Goal: Information Seeking & Learning: Learn about a topic

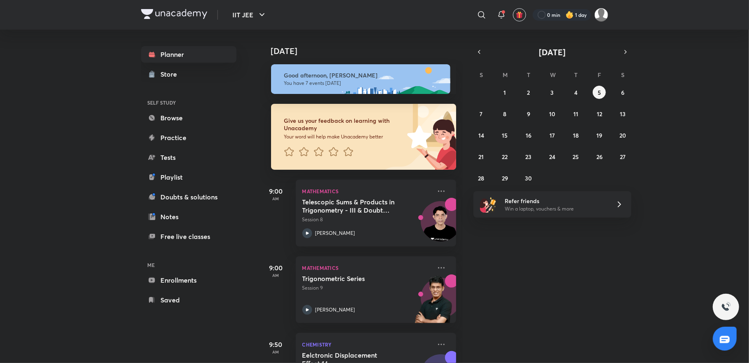
click at [572, 16] on img at bounding box center [570, 15] width 8 height 8
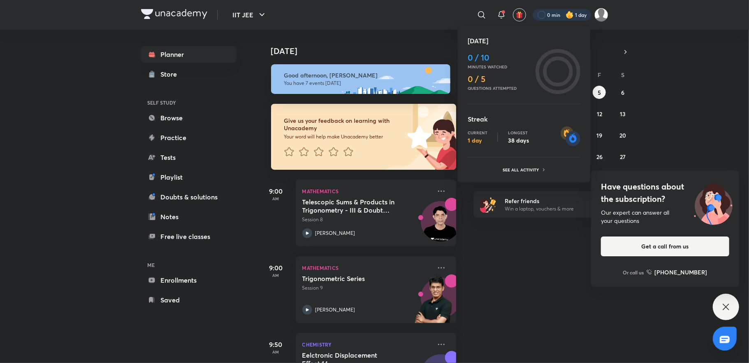
click at [720, 295] on div at bounding box center [374, 181] width 749 height 363
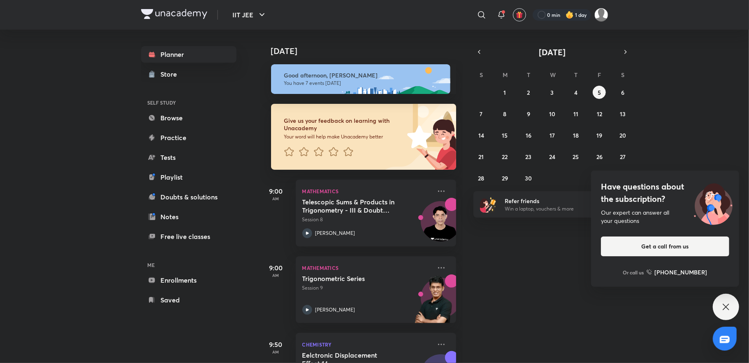
click at [718, 304] on div "Have questions about the subscription? Our expert can answer all your questions…" at bounding box center [726, 306] width 26 height 26
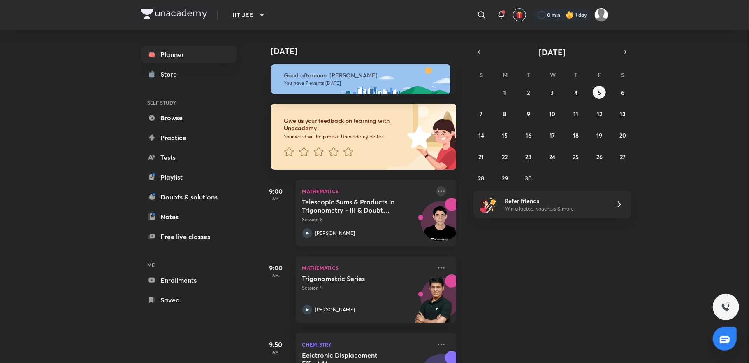
click at [437, 193] on icon at bounding box center [442, 191] width 10 height 10
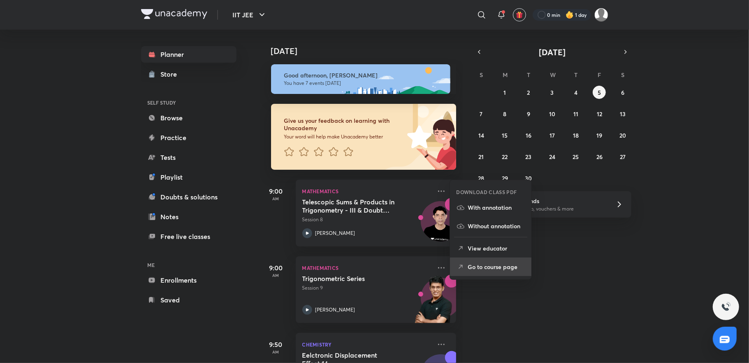
click at [473, 265] on p "Go to course page" at bounding box center [496, 266] width 57 height 9
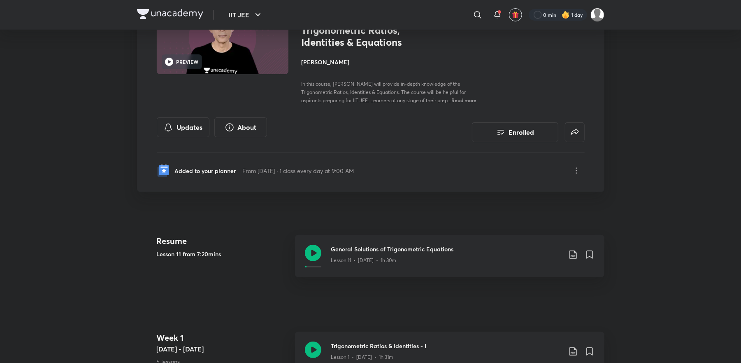
scroll to position [66, 0]
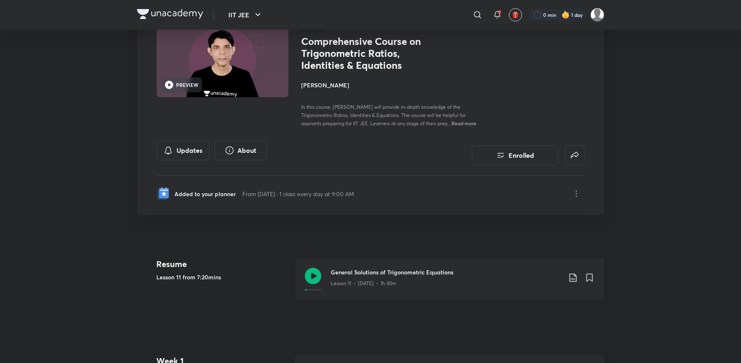
click at [402, 282] on div "Lesson 11 • [DATE] • 1h 30m" at bounding box center [446, 281] width 230 height 11
